Goal: Use online tool/utility: Use online tool/utility

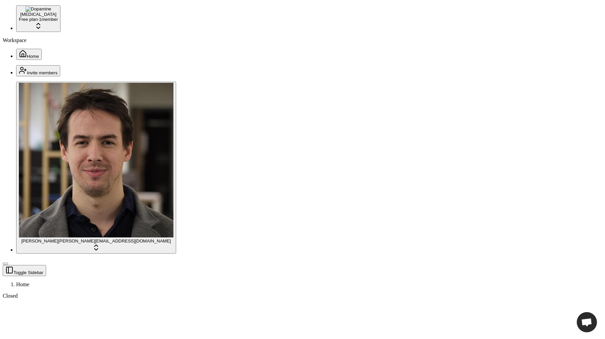
scroll to position [57, 0]
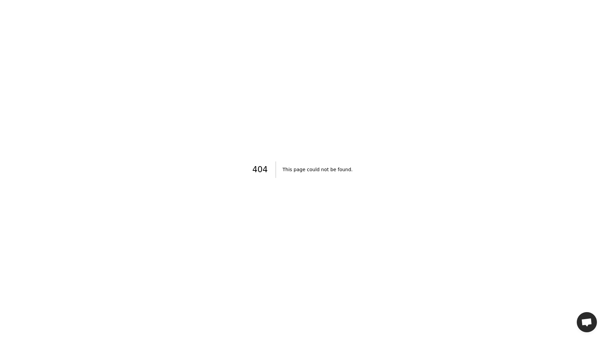
scroll to position [743, 0]
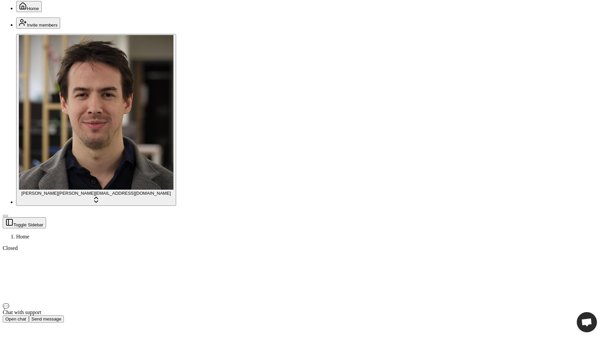
scroll to position [49, 0]
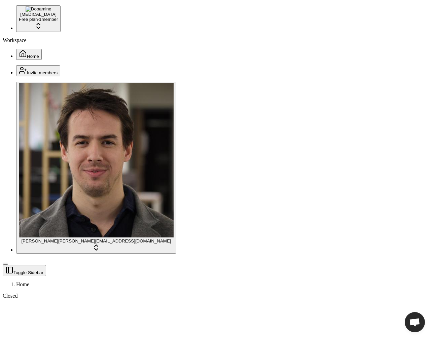
scroll to position [743, 0]
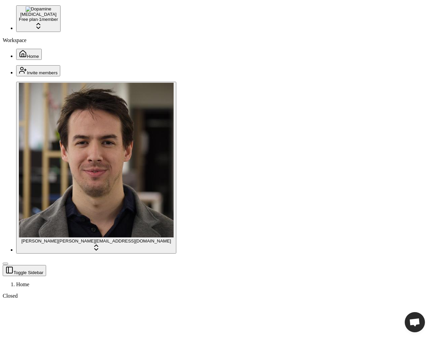
scroll to position [743, 0]
